Goal: Answer question/provide support

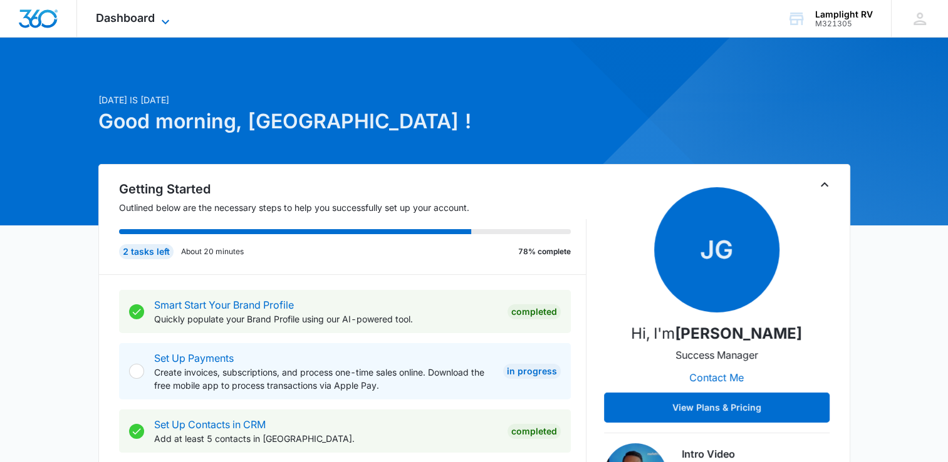
click at [165, 24] on icon at bounding box center [165, 21] width 15 height 15
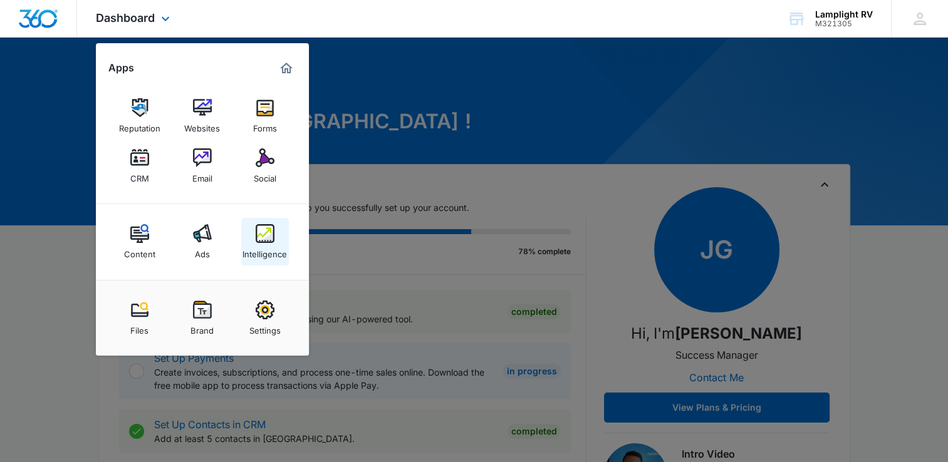
click at [268, 233] on img at bounding box center [265, 233] width 19 height 19
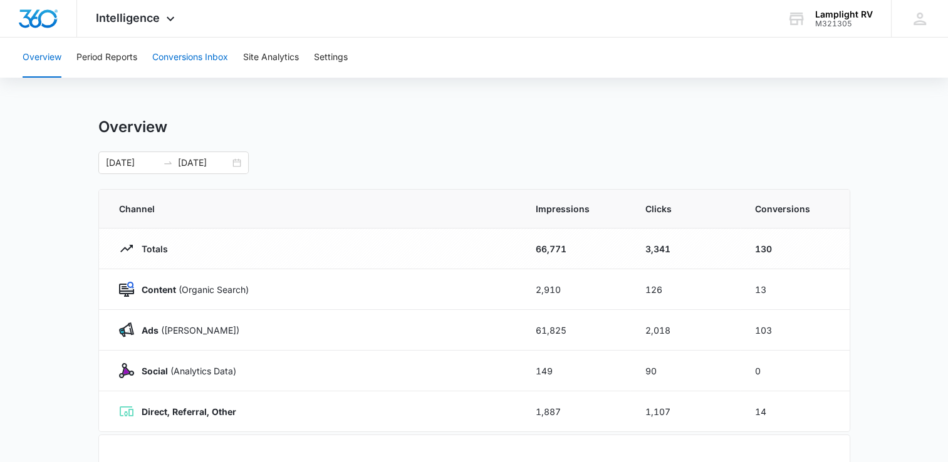
click at [205, 66] on button "Conversions Inbox" at bounding box center [190, 58] width 76 height 40
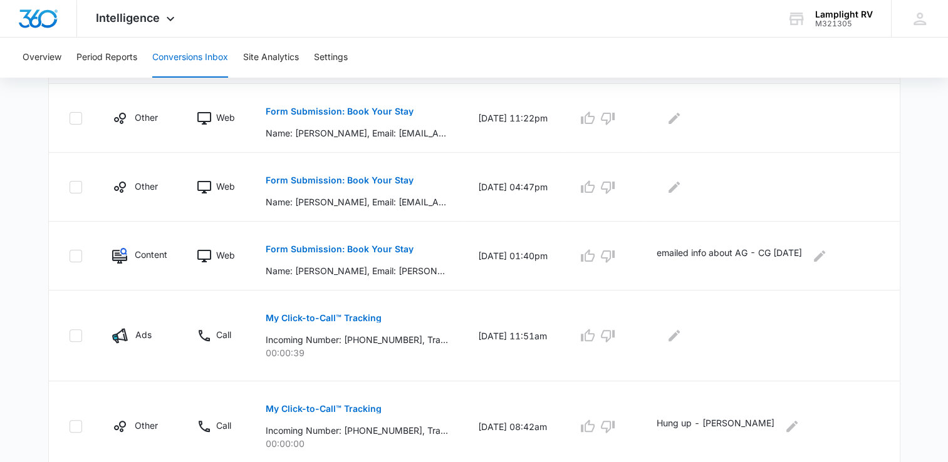
scroll to position [316, 0]
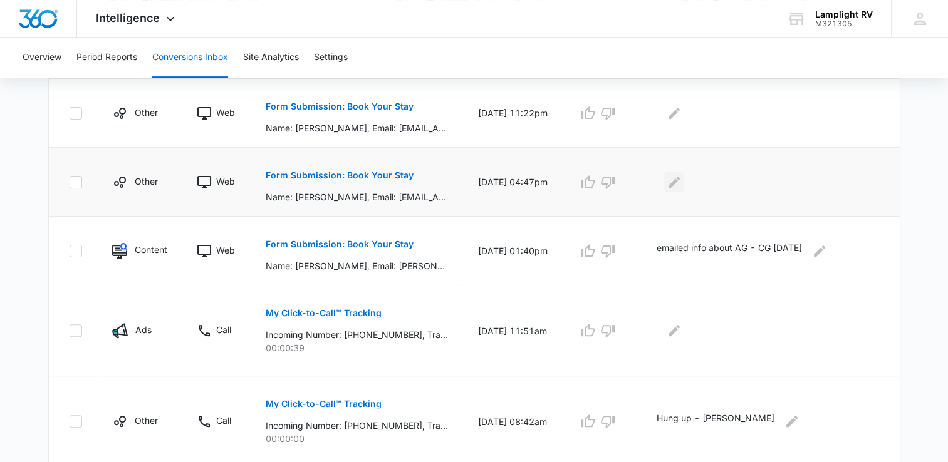
click at [680, 180] on icon "Edit Comments" at bounding box center [673, 181] width 11 height 11
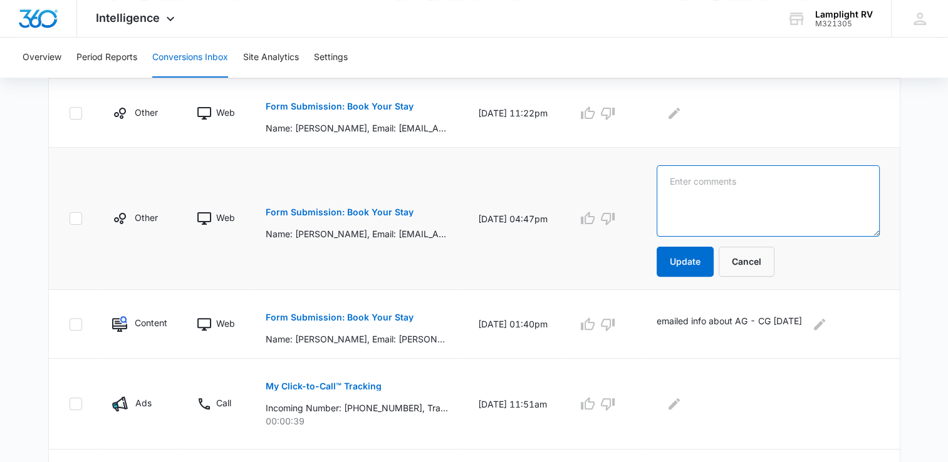
click at [753, 197] on textarea at bounding box center [768, 200] width 222 height 71
type textarea "Emailed info about LR- CG 9/10"
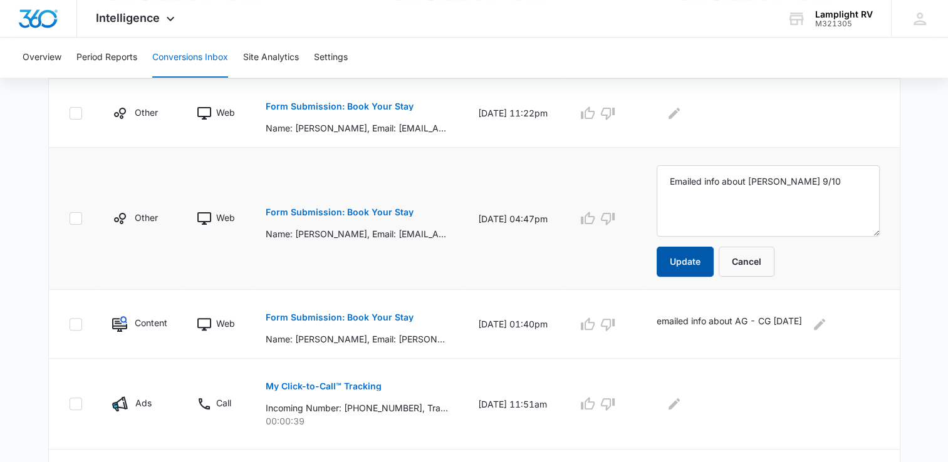
click at [692, 257] on button "Update" at bounding box center [685, 262] width 57 height 30
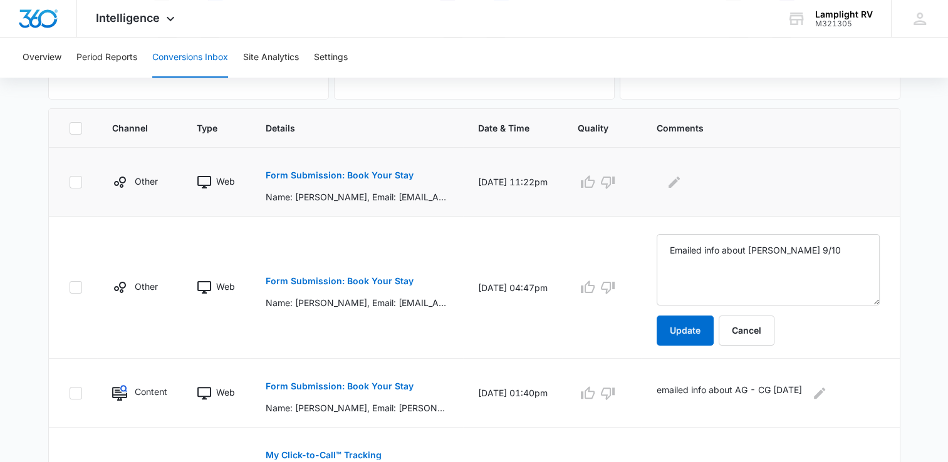
click at [403, 174] on p "Form Submission: Book Your Stay" at bounding box center [340, 175] width 148 height 9
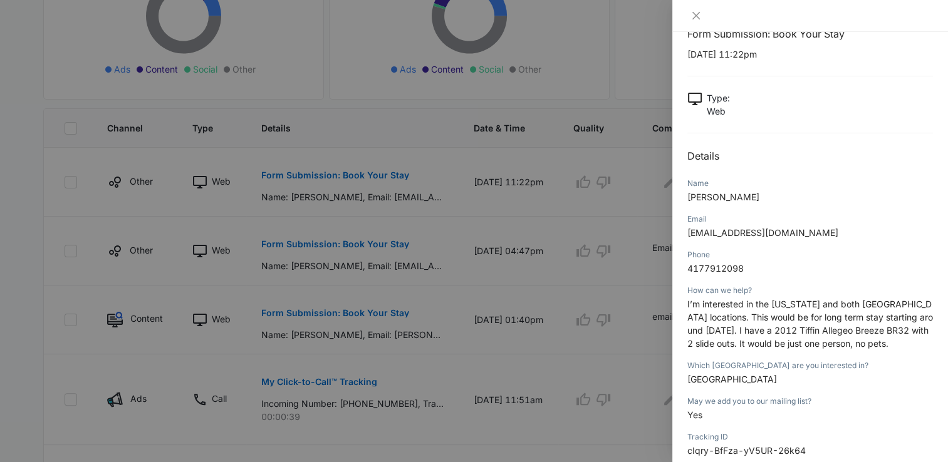
scroll to position [7, 0]
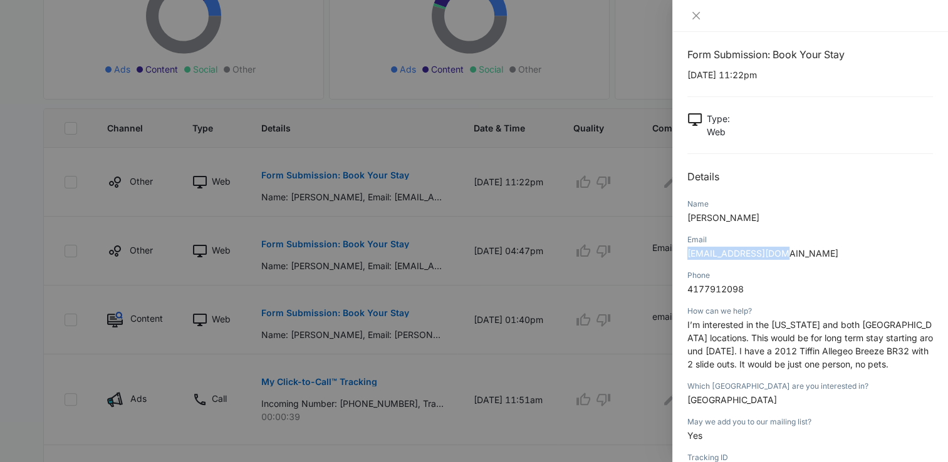
drag, startPoint x: 689, startPoint y: 254, endPoint x: 809, endPoint y: 247, distance: 121.1
click at [809, 247] on p "normalear@yahoo.com" at bounding box center [810, 253] width 246 height 13
copy span "normalear@yahoo.com"
click at [699, 11] on icon "close" at bounding box center [696, 16] width 10 height 10
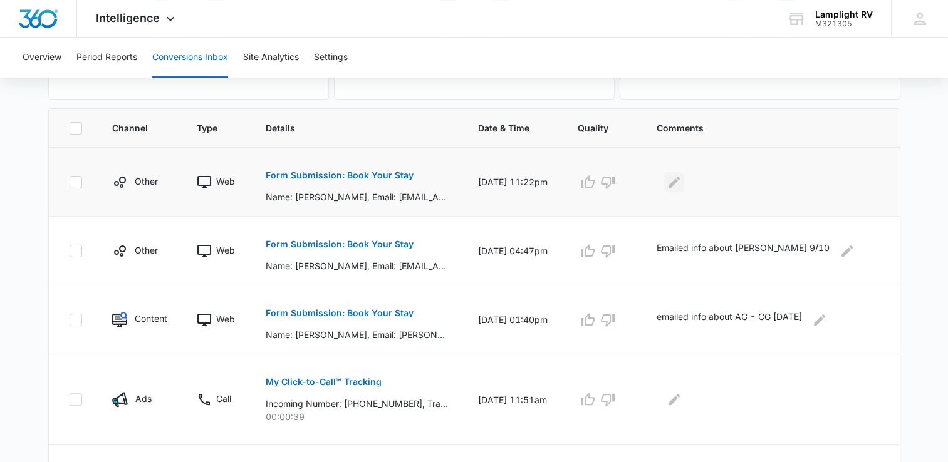
click at [680, 177] on icon "Edit Comments" at bounding box center [673, 181] width 11 height 11
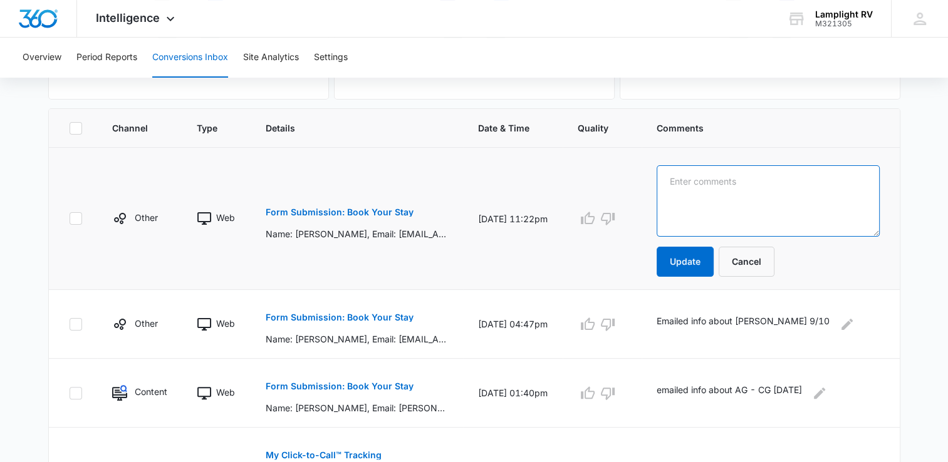
click at [735, 202] on textarea at bounding box center [768, 200] width 222 height 71
type textarea "emailed info about LR- CG 9/10"
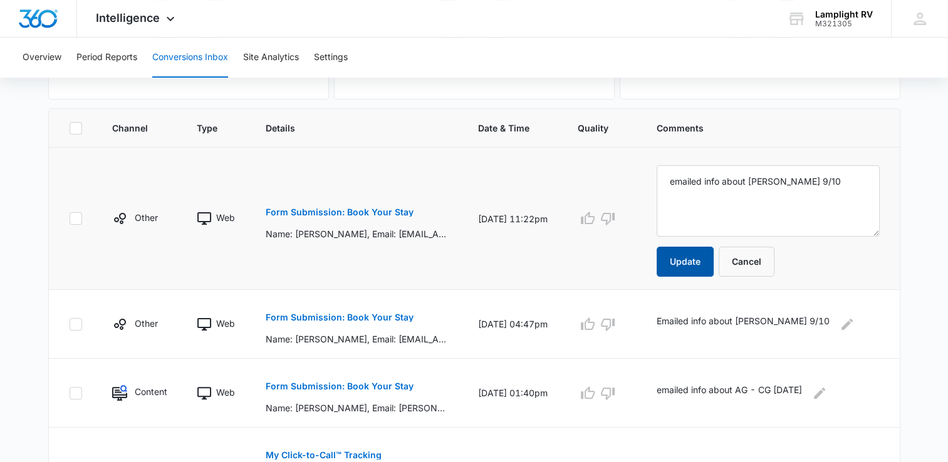
click at [697, 263] on button "Update" at bounding box center [685, 262] width 57 height 30
